Goal: Contribute content

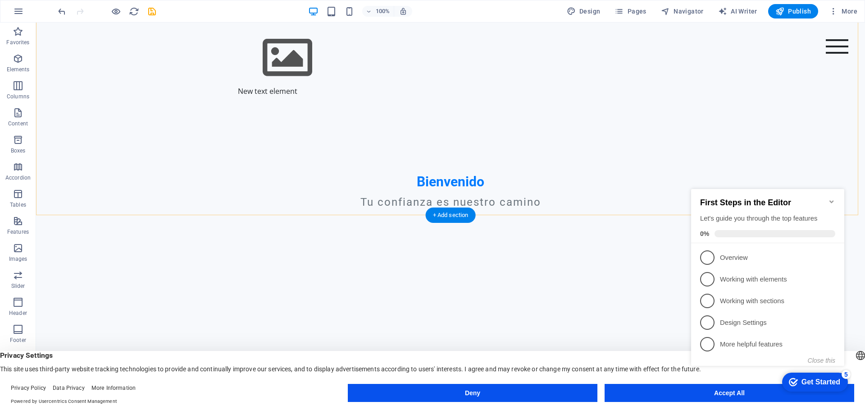
scroll to position [244, 0]
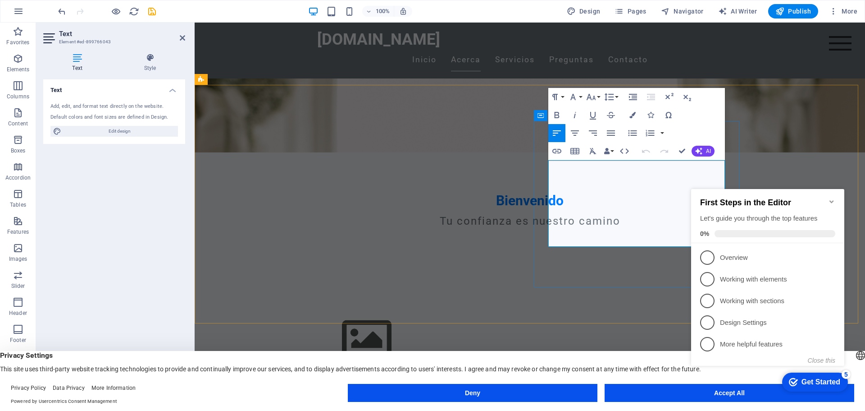
drag, startPoint x: 656, startPoint y: 243, endPoint x: 572, endPoint y: 192, distance: 98.9
